Goal: Participate in discussion

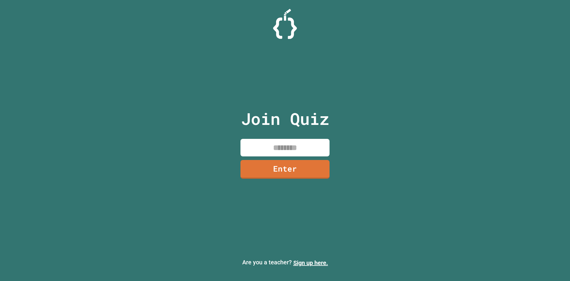
click at [315, 147] on input at bounding box center [285, 148] width 89 height 18
type input "********"
click at [303, 166] on link "Enter" at bounding box center [285, 168] width 81 height 20
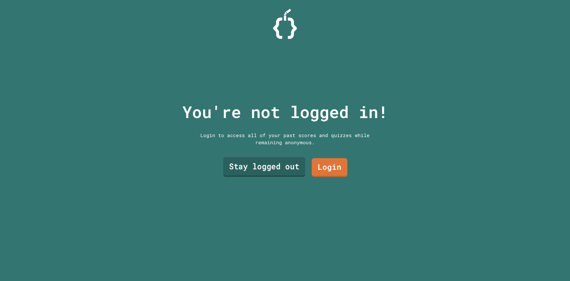
click at [281, 168] on link "Stay logged out" at bounding box center [264, 167] width 82 height 20
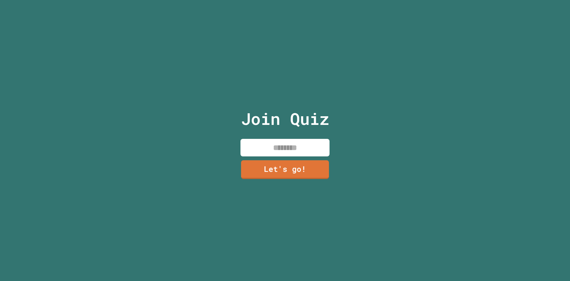
click at [284, 141] on input at bounding box center [285, 148] width 89 height 18
type input "******"
click at [293, 159] on link "Let's go!" at bounding box center [285, 168] width 82 height 20
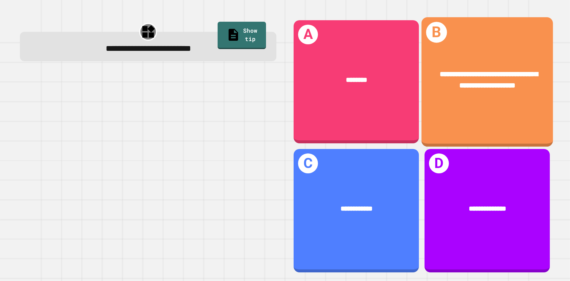
click at [480, 120] on div "**********" at bounding box center [488, 81] width 132 height 129
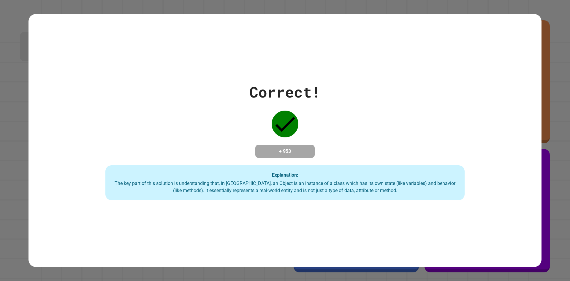
click at [210, 225] on div "Correct! + 953 Explanation: The key part of this solution is understanding that…" at bounding box center [285, 140] width 513 height 253
click at [294, 116] on icon at bounding box center [285, 123] width 27 height 27
click at [178, 262] on div "Correct! + 953 Explanation: The key part of this solution is understanding that…" at bounding box center [285, 140] width 513 height 253
click at [274, 126] on icon at bounding box center [285, 123] width 27 height 27
drag, startPoint x: 271, startPoint y: 123, endPoint x: 260, endPoint y: 170, distance: 47.9
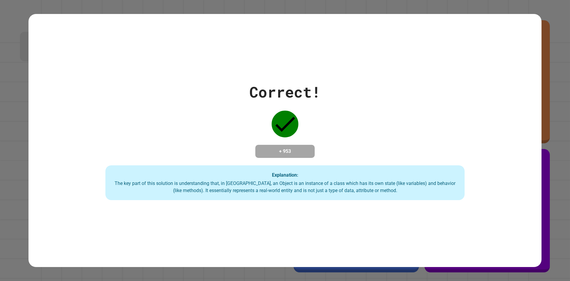
click at [272, 124] on icon at bounding box center [285, 123] width 27 height 27
click at [256, 176] on div "Explanation: The key part of this solution is understanding that, in [GEOGRAPHI…" at bounding box center [284, 182] width 359 height 35
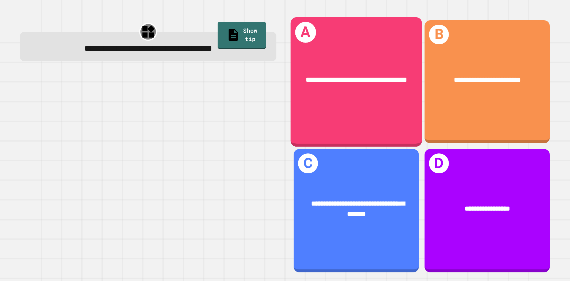
click at [363, 100] on div "**********" at bounding box center [357, 80] width 132 height 40
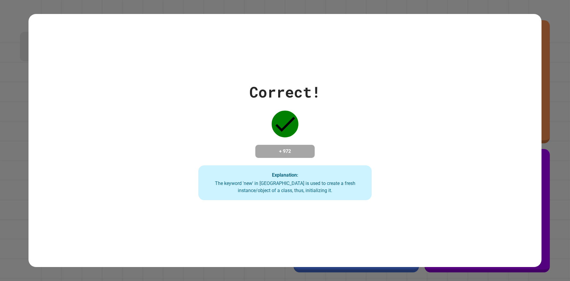
click at [379, 163] on div "Correct! + 972 Explanation: The keyword 'new' in [GEOGRAPHIC_DATA] is used to c…" at bounding box center [285, 140] width 248 height 119
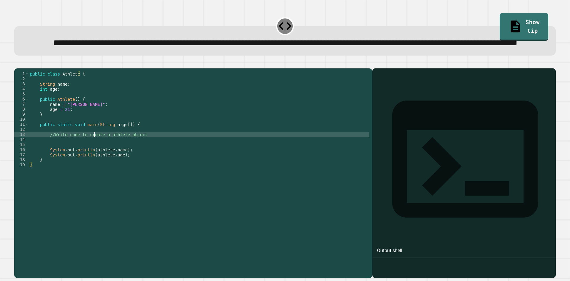
click at [94, 159] on div "public class Athlete { String name ; int age ; public Athlete ( ) { name = "[PE…" at bounding box center [199, 159] width 341 height 177
click at [94, 163] on div "public class Athlete { String name ; int age ; public Athlete ( ) { name = "[PE…" at bounding box center [199, 159] width 341 height 177
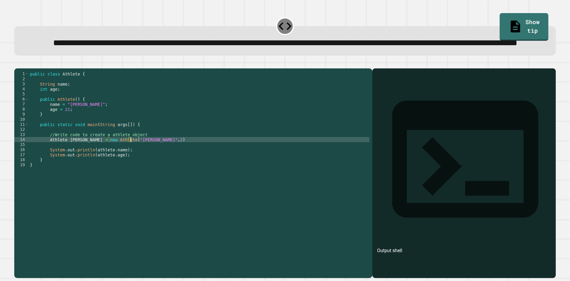
scroll to position [0, 7]
click at [286, 172] on div "public class Athlete { String name ; int age ; public Athlete ( ) { name = "[PE…" at bounding box center [199, 159] width 341 height 177
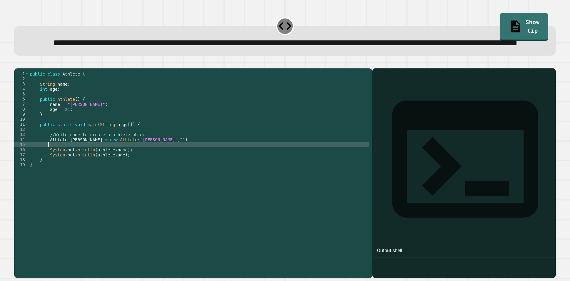
click at [250, 166] on div "public class Athlete { String name ; int age ; public Athlete ( ) { name = "[PE…" at bounding box center [199, 159] width 341 height 177
click at [237, 164] on div "public class Athlete { String name ; int age ; public Athlete ( ) { name = "[PE…" at bounding box center [199, 159] width 341 height 177
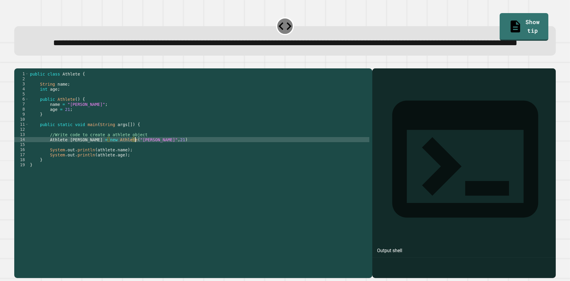
scroll to position [0, 7]
click at [17, 64] on icon "button" at bounding box center [17, 64] width 0 height 0
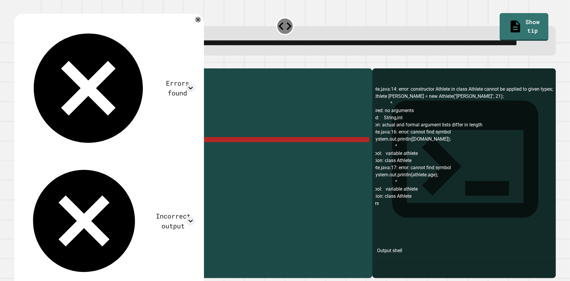
scroll to position [0, 0]
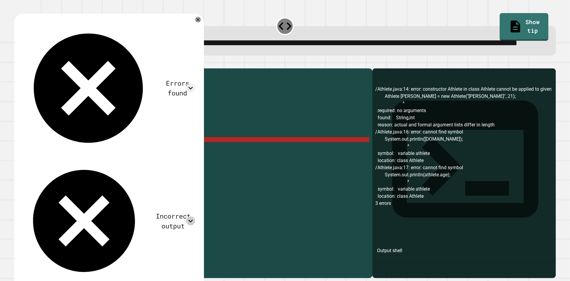
click at [190, 216] on icon at bounding box center [190, 220] width 9 height 9
click at [189, 83] on icon at bounding box center [190, 87] width 9 height 9
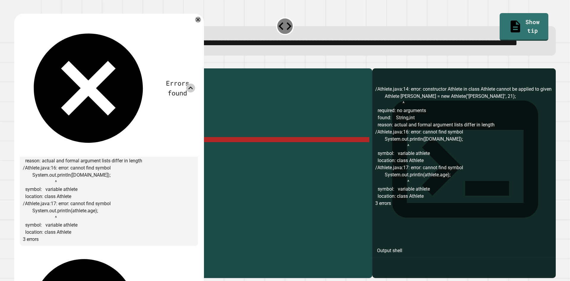
scroll to position [13, 0]
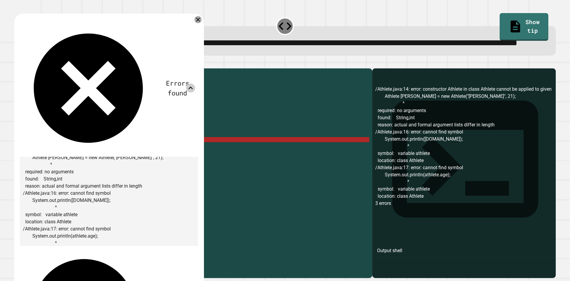
click at [201, 23] on div at bounding box center [198, 19] width 7 height 7
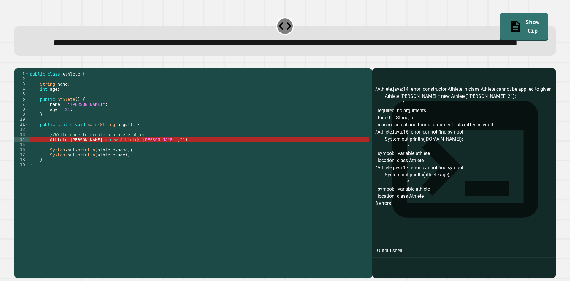
click at [17, 64] on icon "button" at bounding box center [17, 64] width 0 height 0
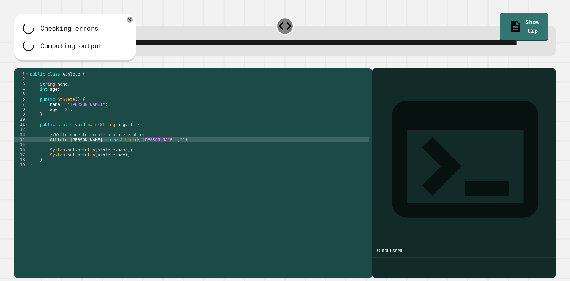
click at [23, 64] on icon "button" at bounding box center [23, 64] width 0 height 0
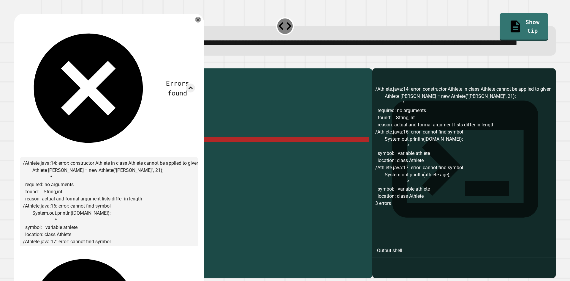
click at [201, 37] on div "Errors found /Athlete.java:14: error: constructor Athlete in class Athlete cann…" at bounding box center [109, 198] width 190 height 368
click at [200, 23] on icon at bounding box center [198, 19] width 7 height 7
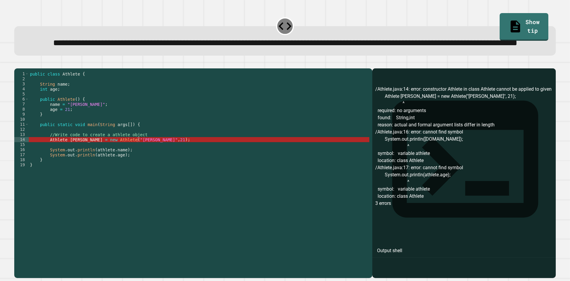
click at [145, 159] on div "public class Athlete { String name ; int age ; public Athlete ( ) { name = "[PE…" at bounding box center [199, 159] width 341 height 177
click at [143, 161] on div "public class Athlete { String name ; int age ; public Athlete ( ) { name = "[PE…" at bounding box center [199, 159] width 341 height 177
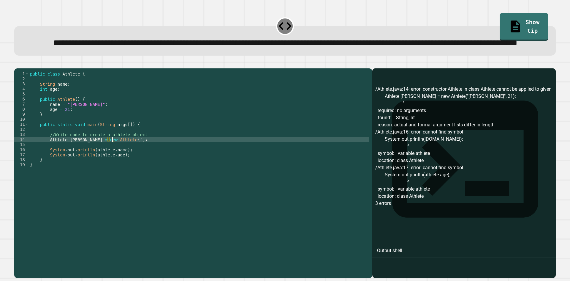
scroll to position [0, 6]
type textarea "**********"
click at [23, 69] on icon "button" at bounding box center [21, 67] width 3 height 4
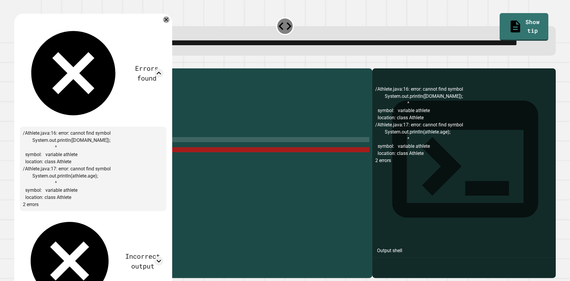
click at [170, 23] on icon at bounding box center [166, 19] width 7 height 7
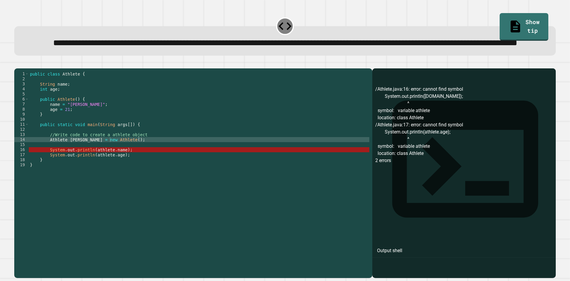
click at [35, 69] on icon "button" at bounding box center [32, 67] width 5 height 5
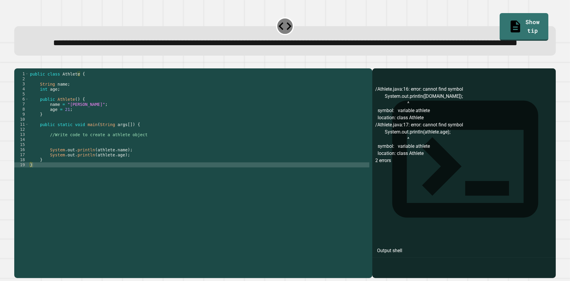
click at [23, 69] on icon "button" at bounding box center [21, 67] width 3 height 4
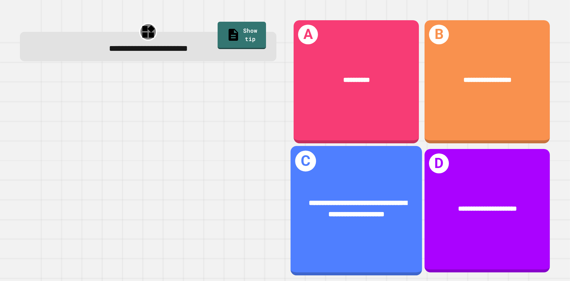
click at [350, 229] on div "**********" at bounding box center [357, 210] width 132 height 129
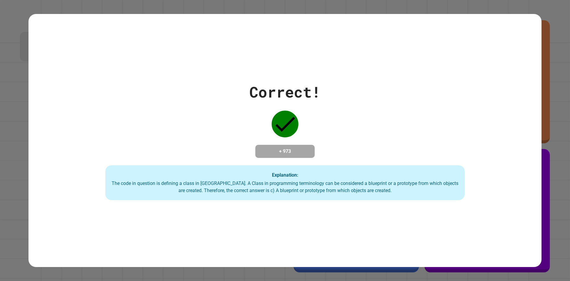
click at [350, 227] on div "Correct! + 973 Explanation: The code in question is defining a class in [GEOGRA…" at bounding box center [285, 140] width 513 height 253
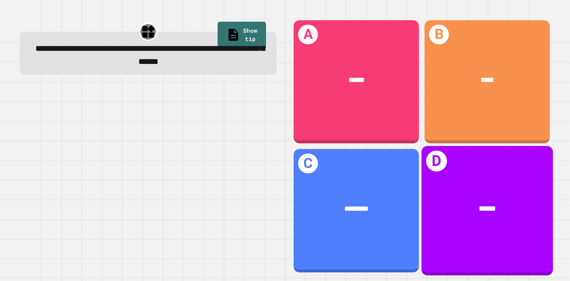
click at [440, 189] on div "******" at bounding box center [488, 209] width 132 height 40
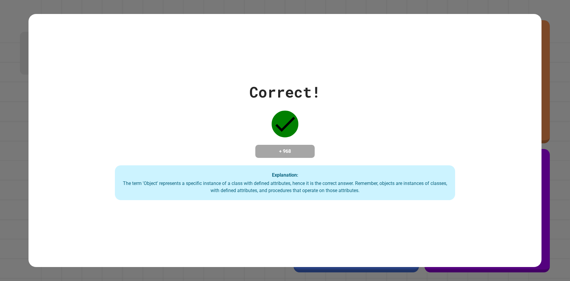
click at [142, 113] on div "Correct! + 968 Explanation: The term 'Object' represents a specific instance of…" at bounding box center [285, 140] width 486 height 119
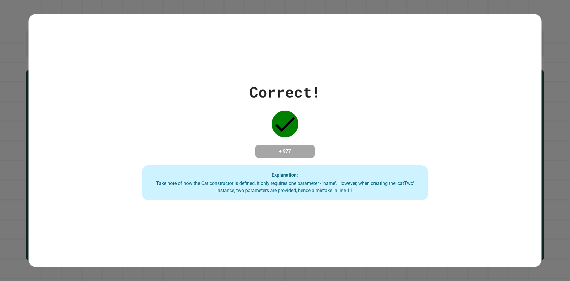
click at [281, 181] on div "Take note of how the Cat constructor is defined, it only requires one parameter…" at bounding box center [285, 187] width 274 height 14
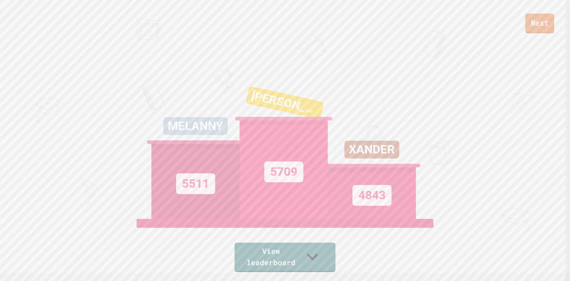
click at [537, 26] on link "Next" at bounding box center [539, 24] width 29 height 20
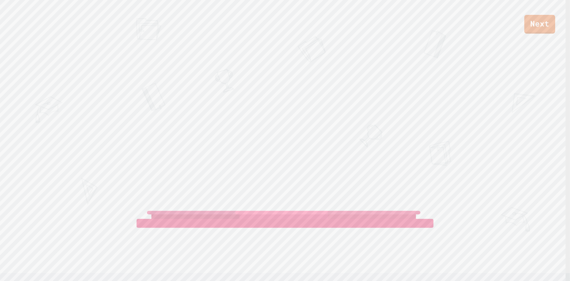
click at [261, 200] on div "[PERSON_NAME]" at bounding box center [284, 199] width 76 height 18
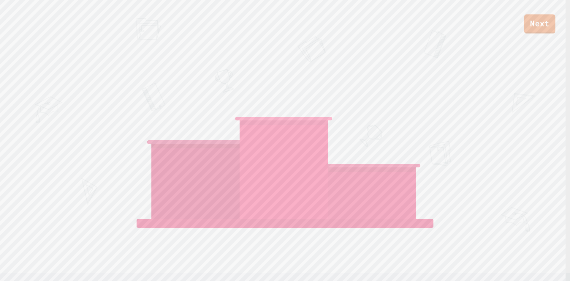
click at [530, 22] on link "Next" at bounding box center [539, 23] width 31 height 19
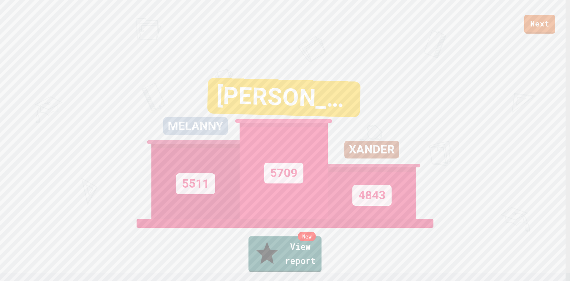
click at [299, 261] on link "New View report" at bounding box center [285, 254] width 73 height 36
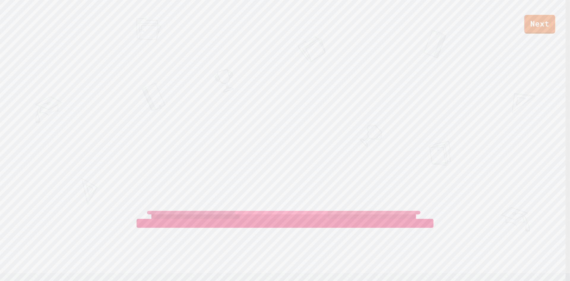
click at [406, 31] on div "Next" at bounding box center [285, 17] width 570 height 34
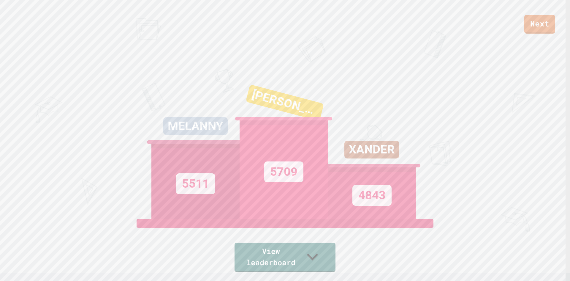
scroll to position [148, 0]
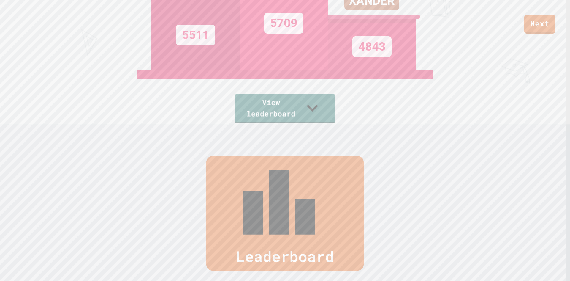
click at [277, 102] on link "View leaderboard" at bounding box center [285, 108] width 101 height 29
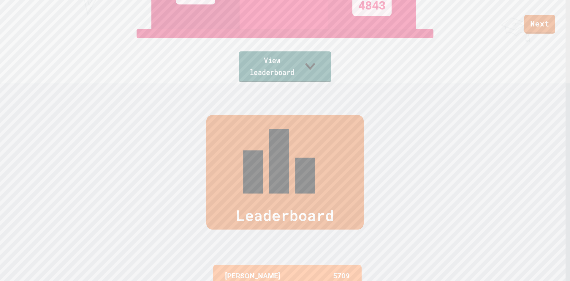
click at [283, 65] on link "View leaderboard" at bounding box center [285, 66] width 92 height 31
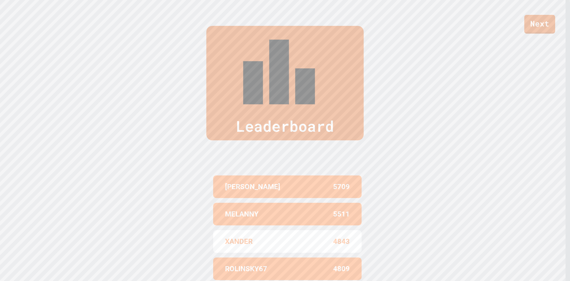
click at [267, 236] on div "XANDER" at bounding box center [256, 241] width 62 height 11
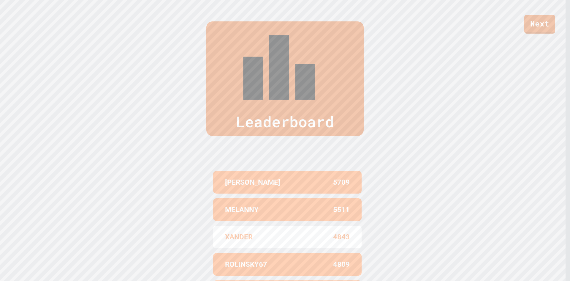
scroll to position [75, 0]
